Goal: Transaction & Acquisition: Purchase product/service

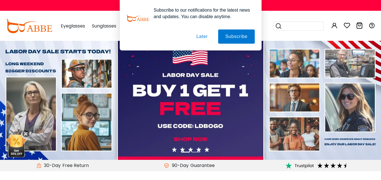
click at [203, 35] on button "Later" at bounding box center [202, 37] width 26 height 14
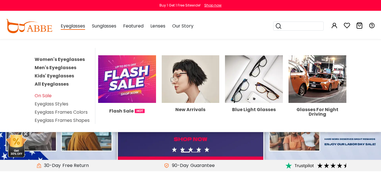
click at [73, 27] on span "Eyeglasses" at bounding box center [73, 26] width 24 height 7
click at [66, 59] on link "Women's Eyeglasses" at bounding box center [60, 59] width 50 height 7
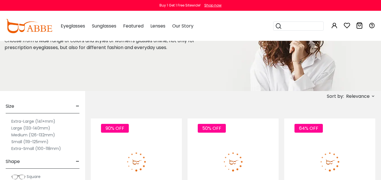
scroll to position [53, 0]
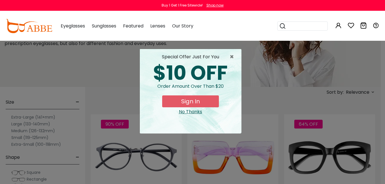
click at [55, 143] on div "× special offer just for you $10 OFF Order amount over than $20 Sign In No Than…" at bounding box center [192, 92] width 385 height 184
click at [230, 56] on span "×" at bounding box center [233, 57] width 7 height 7
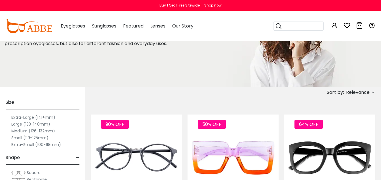
click at [39, 144] on label "Extra-Small (100-118mm)" at bounding box center [36, 144] width 50 height 7
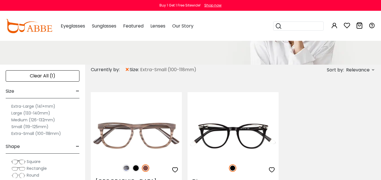
scroll to position [87, 0]
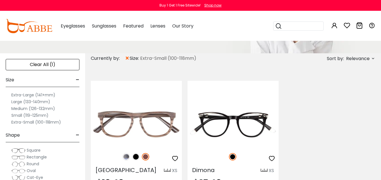
click at [25, 114] on label "Small (119-125mm)" at bounding box center [29, 115] width 37 height 7
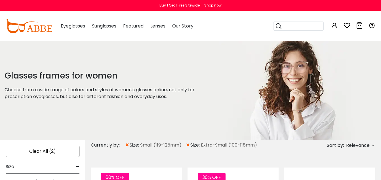
click at [57, 151] on div "Clear All (2)" at bounding box center [43, 151] width 74 height 11
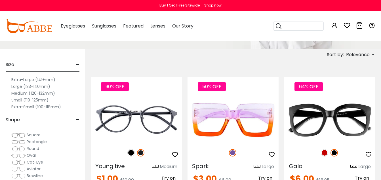
scroll to position [113, 0]
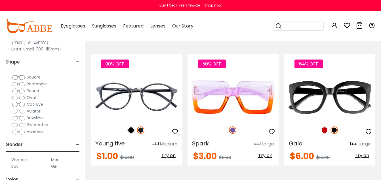
click at [41, 49] on label "Extra-Small (100-118mm)" at bounding box center [36, 49] width 50 height 7
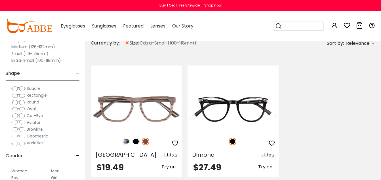
scroll to position [121, 0]
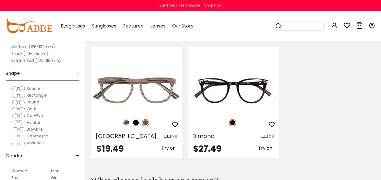
click at [32, 102] on span "Round" at bounding box center [33, 102] width 12 height 6
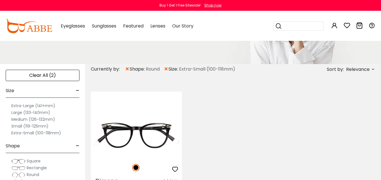
scroll to position [79, 0]
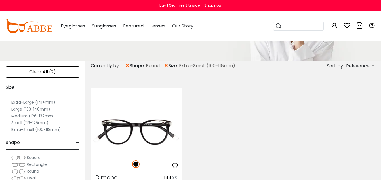
click at [19, 123] on label "Small (119-125mm)" at bounding box center [29, 122] width 37 height 7
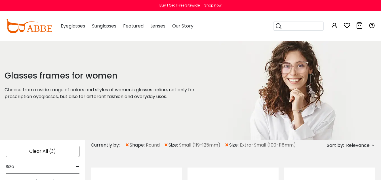
click at [77, 166] on span "-" at bounding box center [78, 167] width 4 height 14
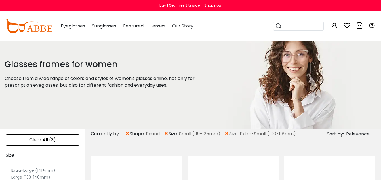
scroll to position [26, 0]
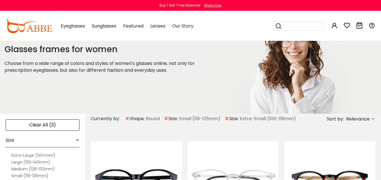
click at [167, 117] on span "×" at bounding box center [166, 119] width 5 height 10
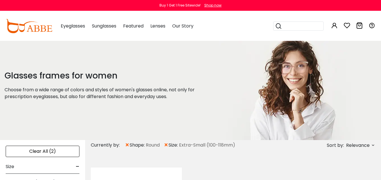
click at [167, 144] on span "×" at bounding box center [166, 145] width 5 height 10
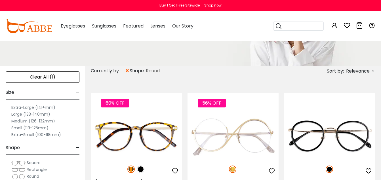
scroll to position [79, 0]
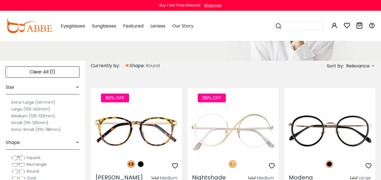
click at [15, 122] on label "Small (119-125mm)" at bounding box center [29, 122] width 37 height 7
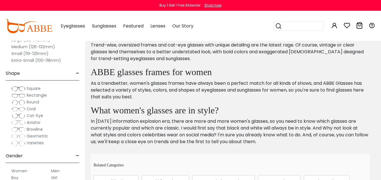
scroll to position [586, 0]
